Goal: Check status

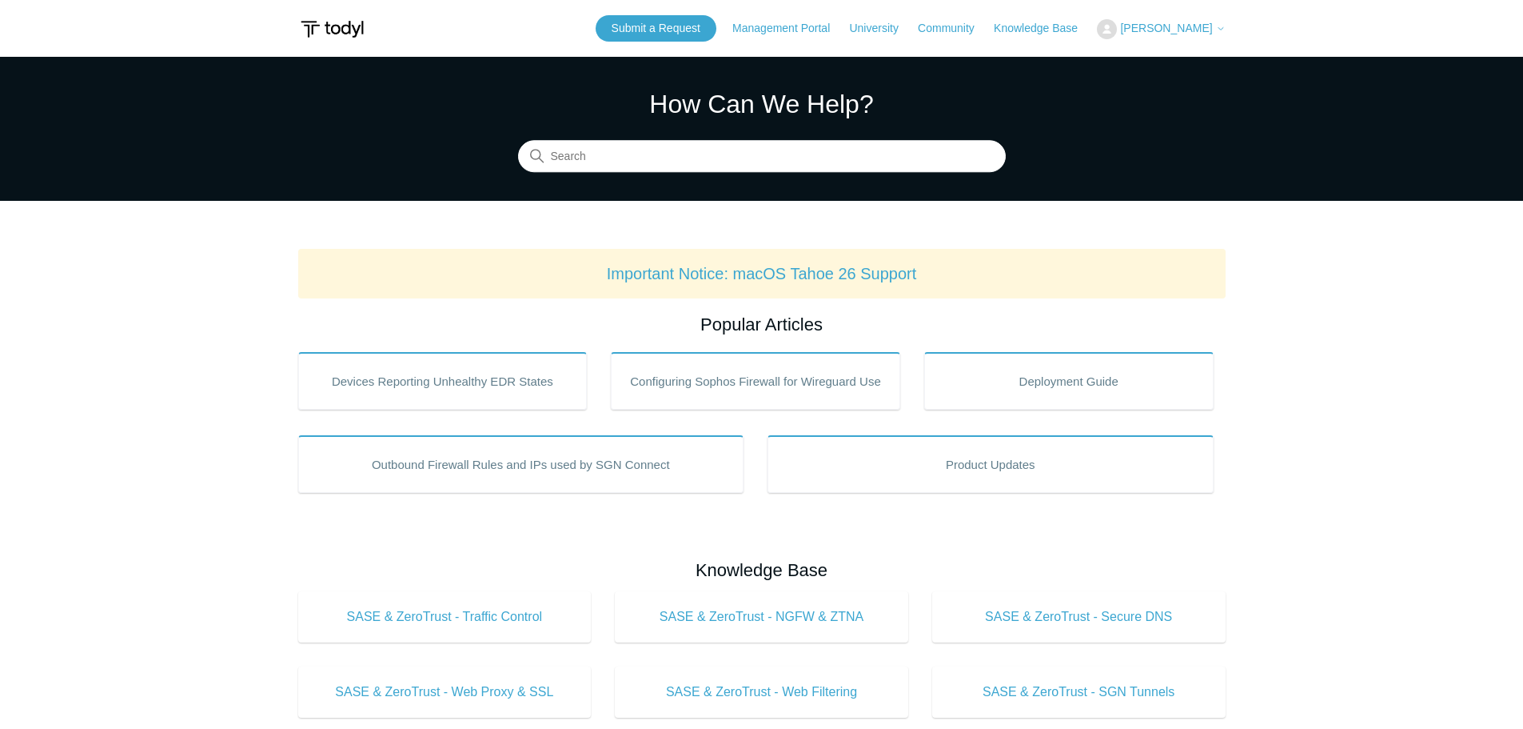
click at [1174, 15] on div "Submit a Request Management Portal University Community Knowledge Base Alex Har…" at bounding box center [911, 28] width 630 height 26
click at [1188, 34] on span "[PERSON_NAME]" at bounding box center [1166, 28] width 92 height 13
click at [1179, 56] on link "My Support Requests" at bounding box center [1176, 63] width 156 height 28
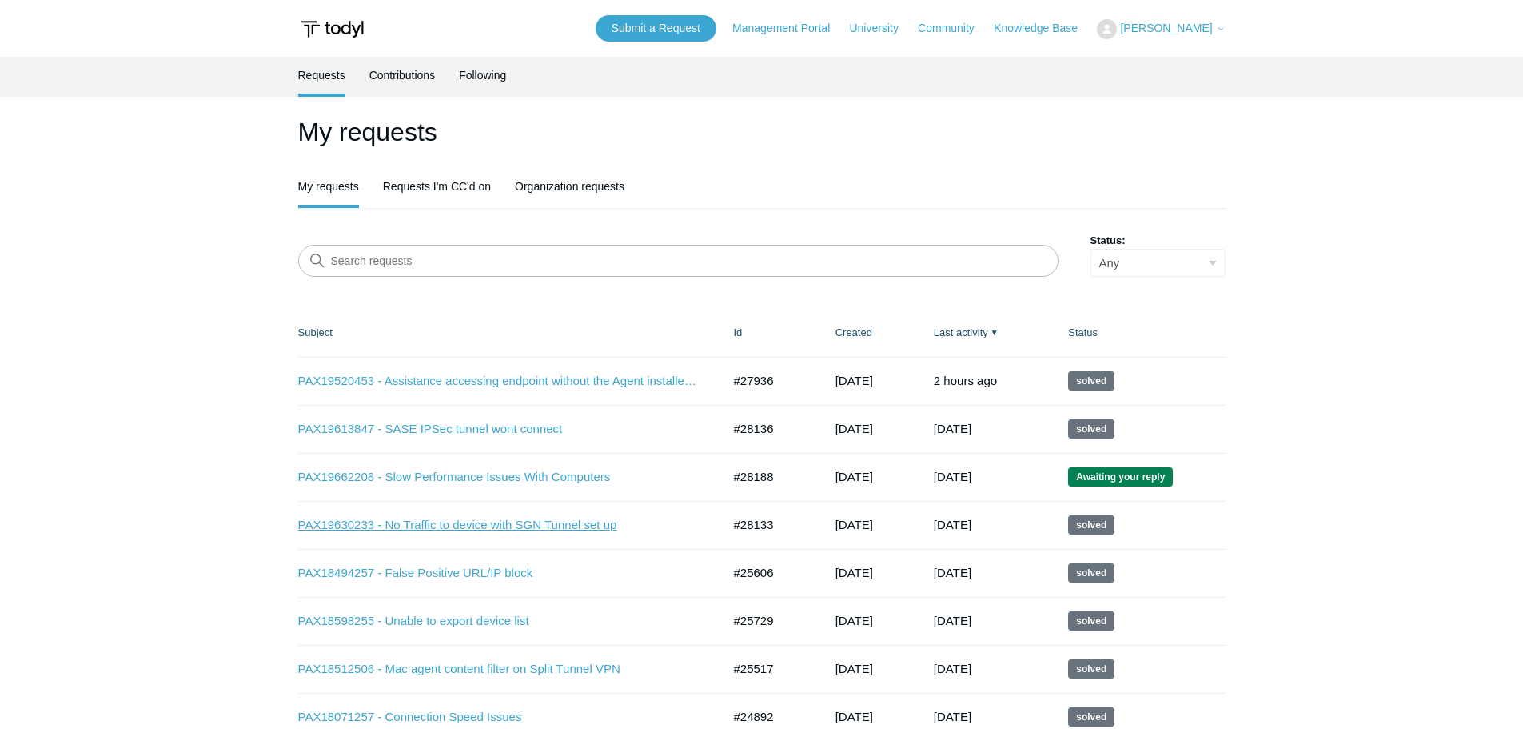
click at [414, 526] on link "PAX19630233 - No Traffic to device with SGN Tunnel set up" at bounding box center [498, 525] width 400 height 18
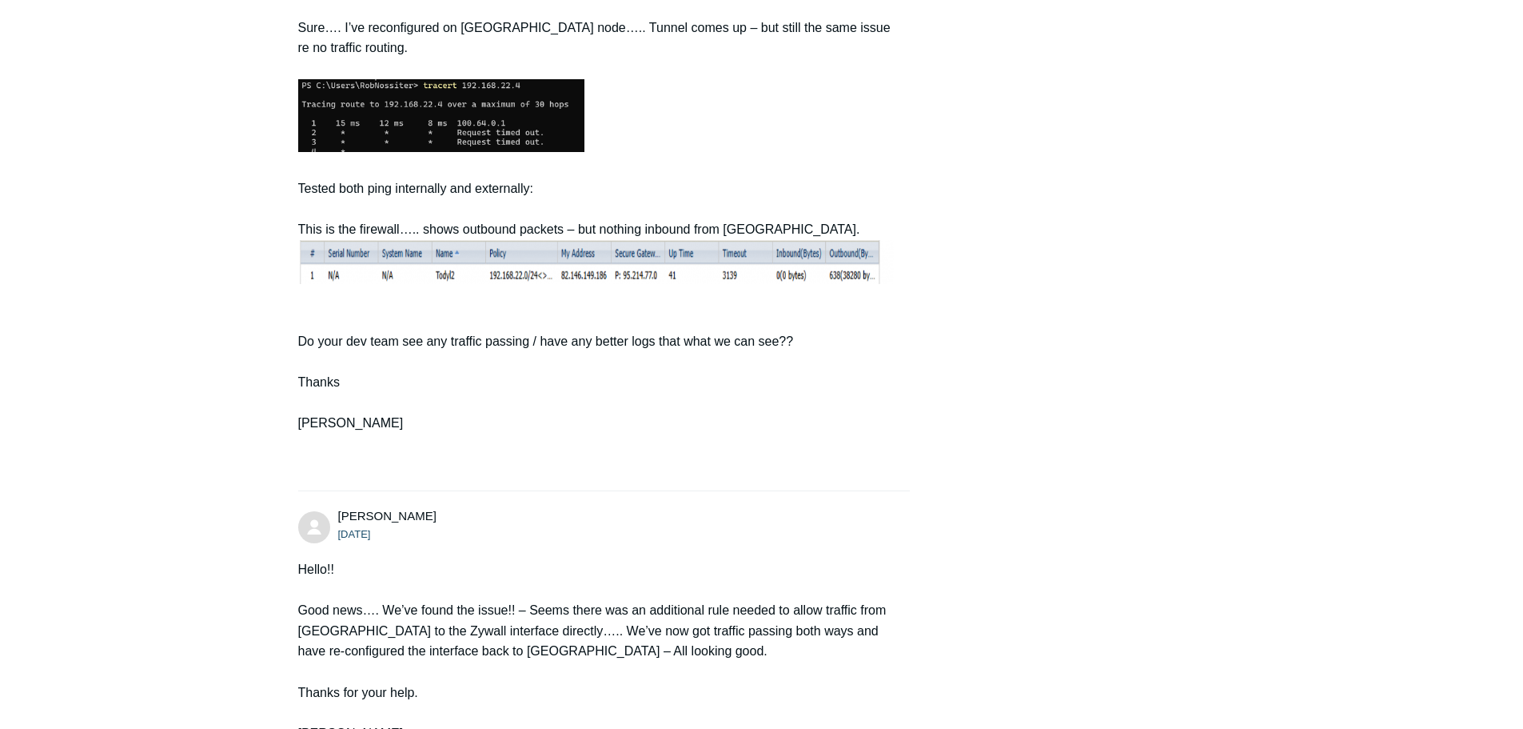
scroll to position [3605, 0]
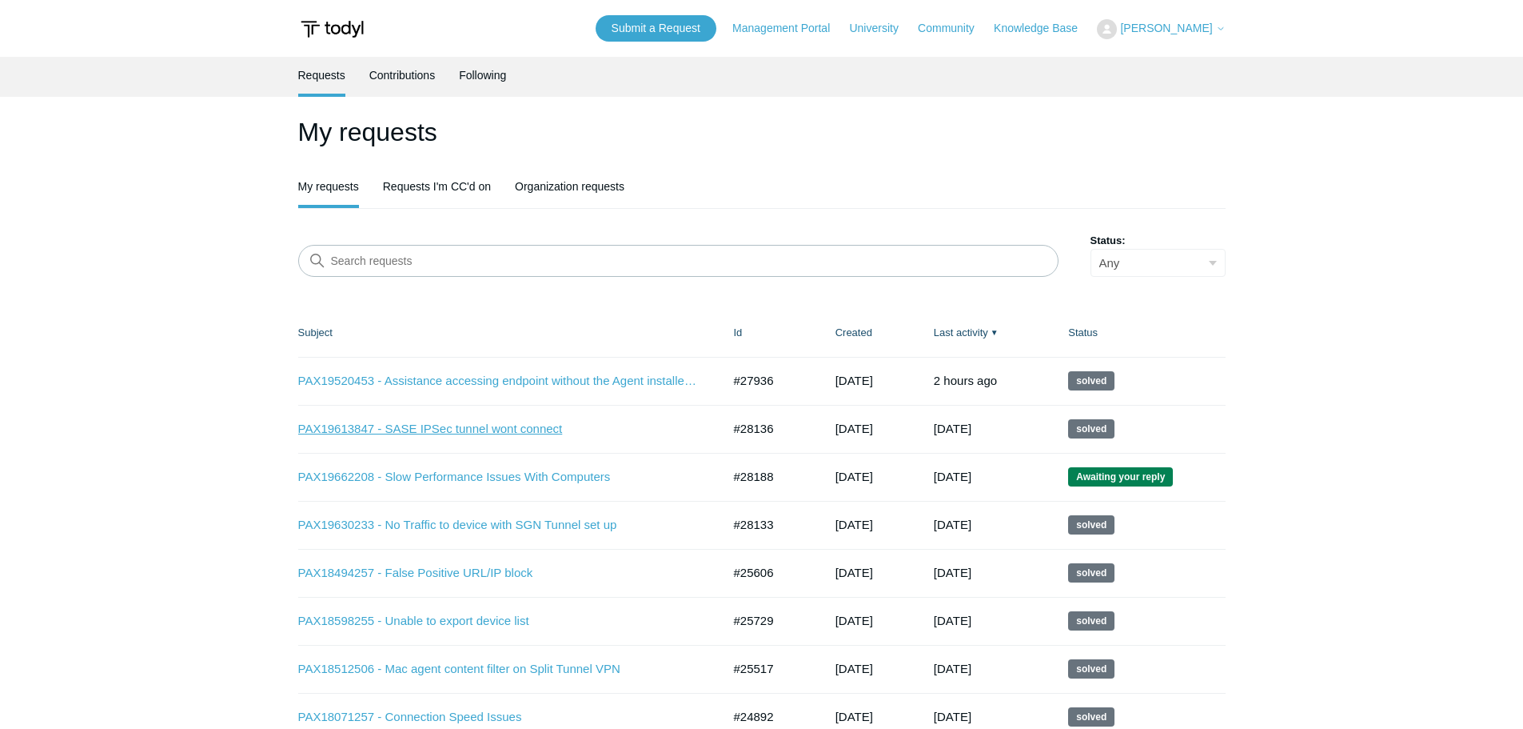
click at [497, 429] on link "PAX19613847 - SASE IPSec tunnel wont connect" at bounding box center [498, 429] width 400 height 18
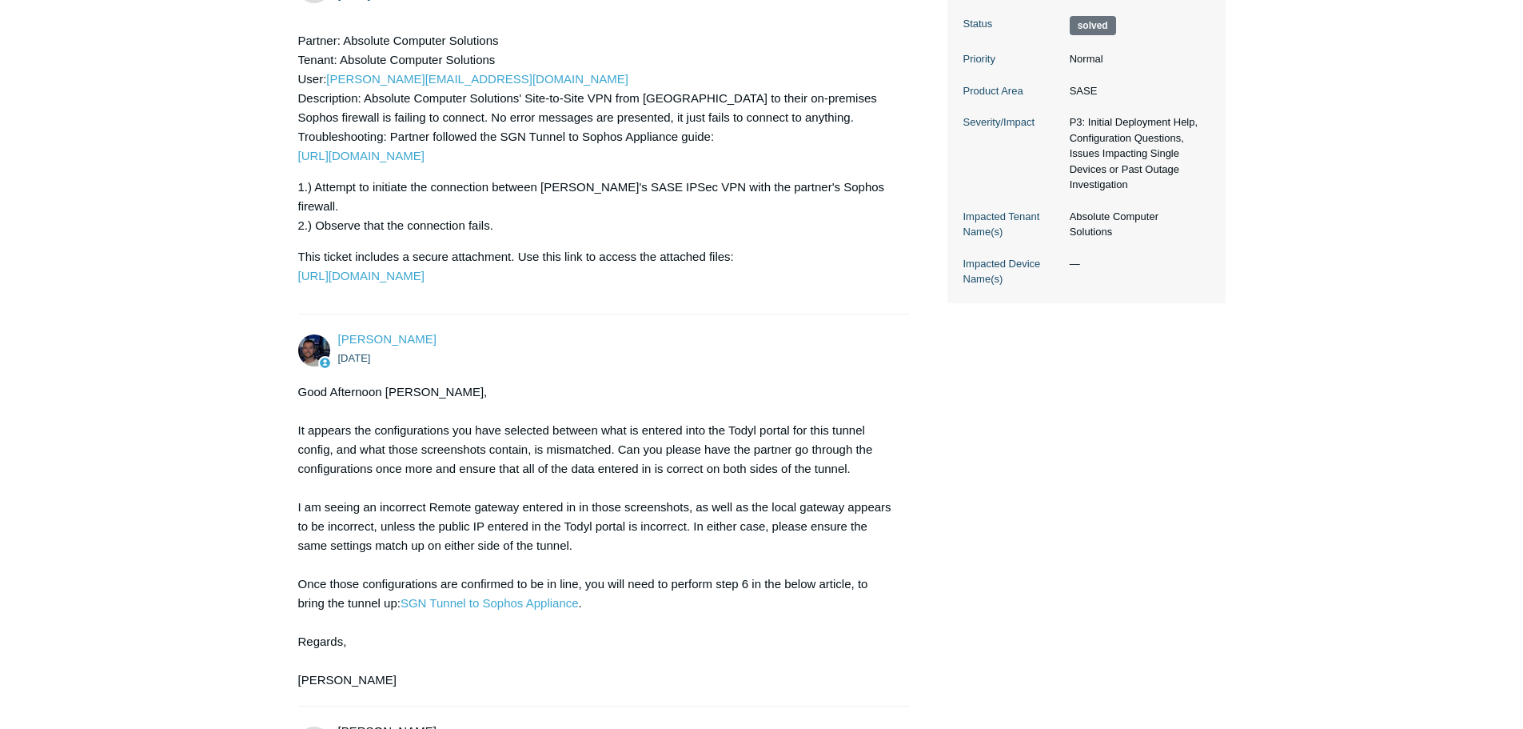
scroll to position [769, 0]
